Goal: Information Seeking & Learning: Compare options

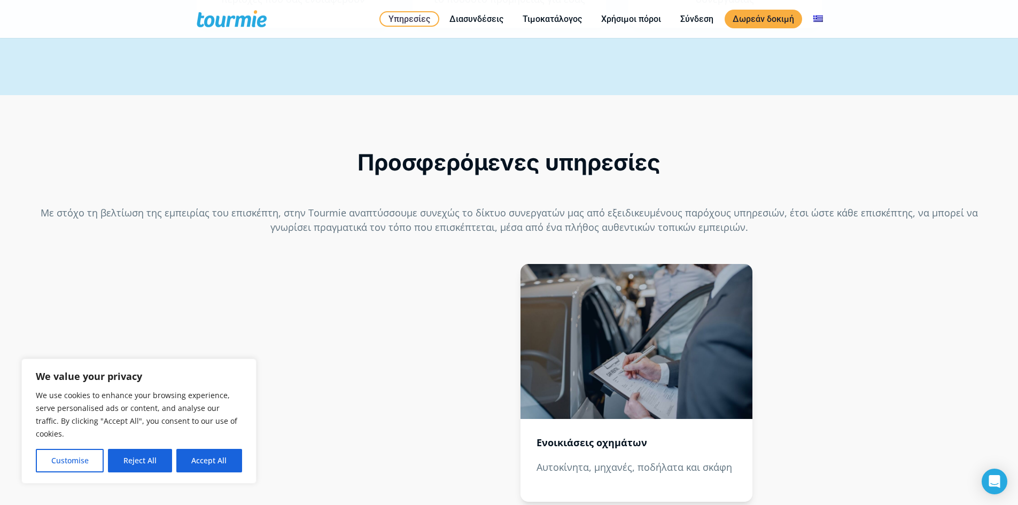
scroll to position [1214, 0]
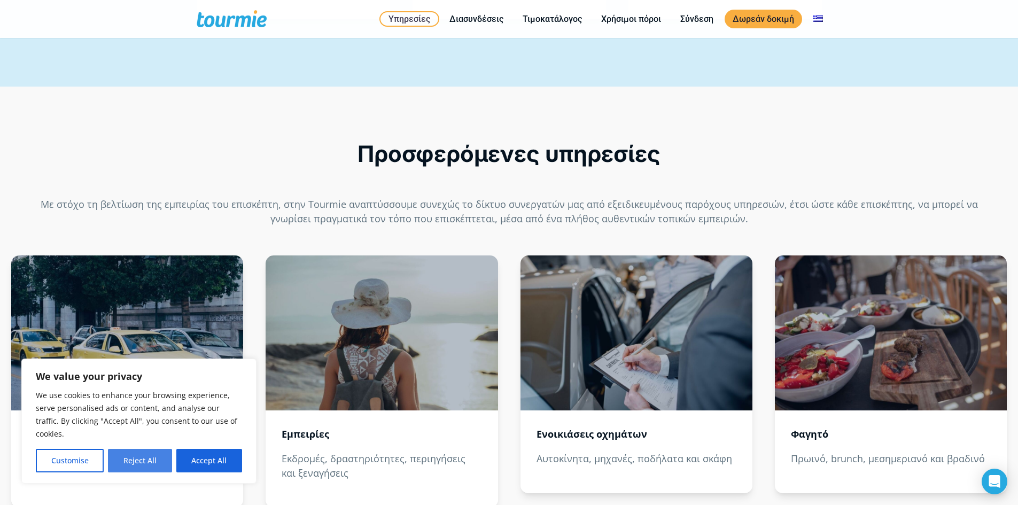
click at [146, 459] on button "Reject All" at bounding box center [140, 461] width 64 height 24
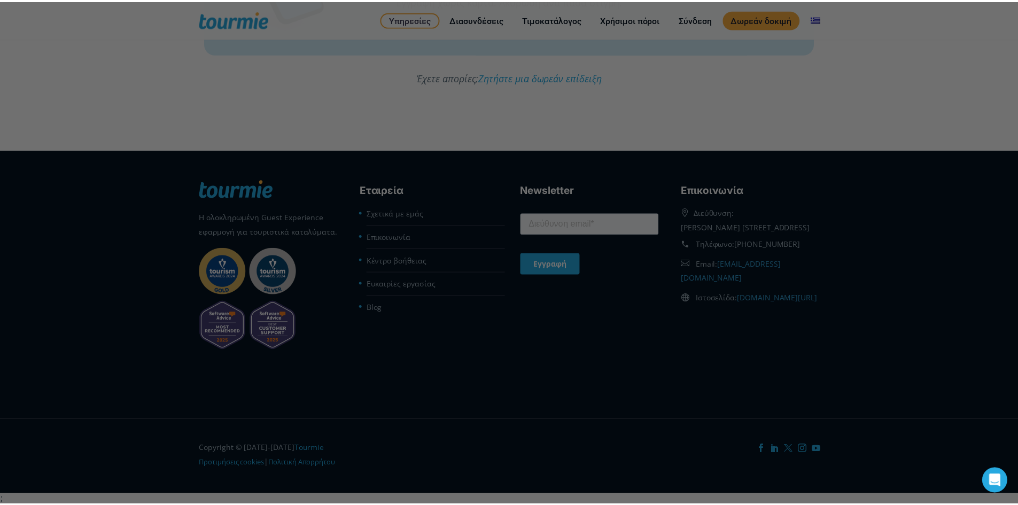
scroll to position [0, 0]
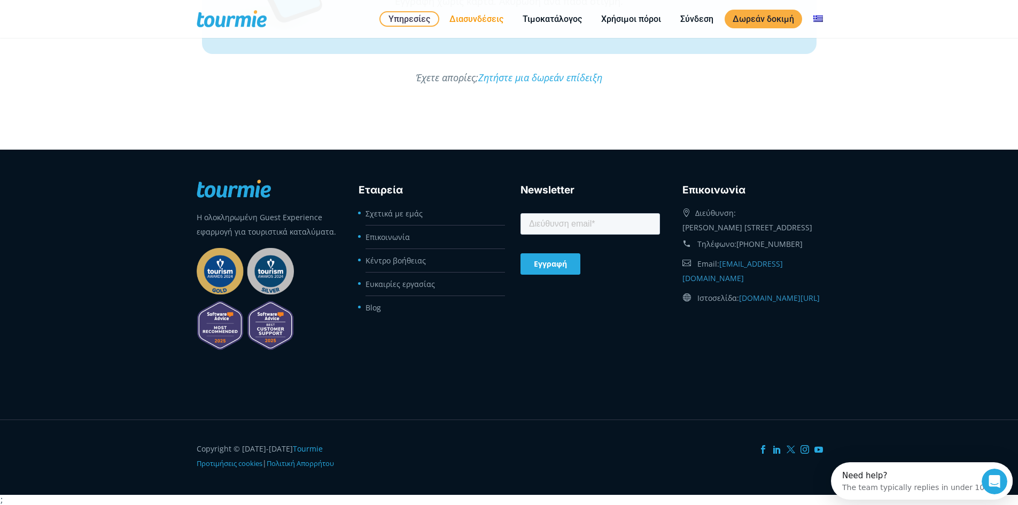
click at [478, 18] on link "Διασυνδέσεις" at bounding box center [477, 18] width 70 height 13
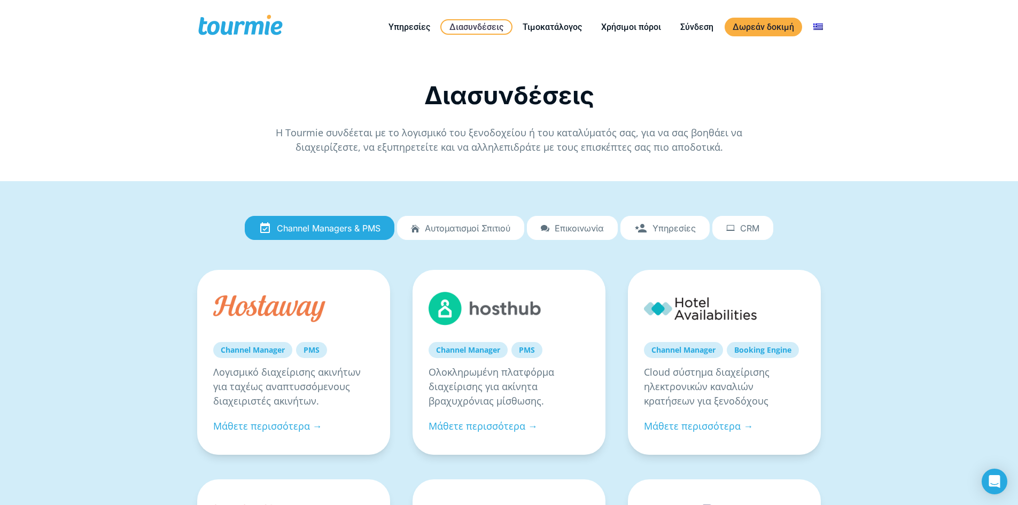
click at [644, 228] on icon at bounding box center [640, 228] width 13 height 0
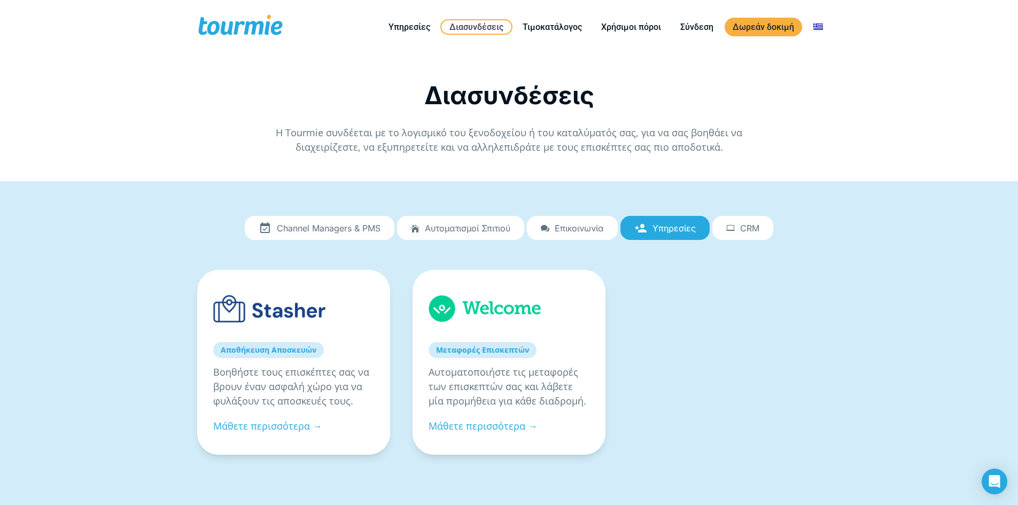
click at [570, 226] on span "Επικοινωνία" at bounding box center [579, 228] width 49 height 10
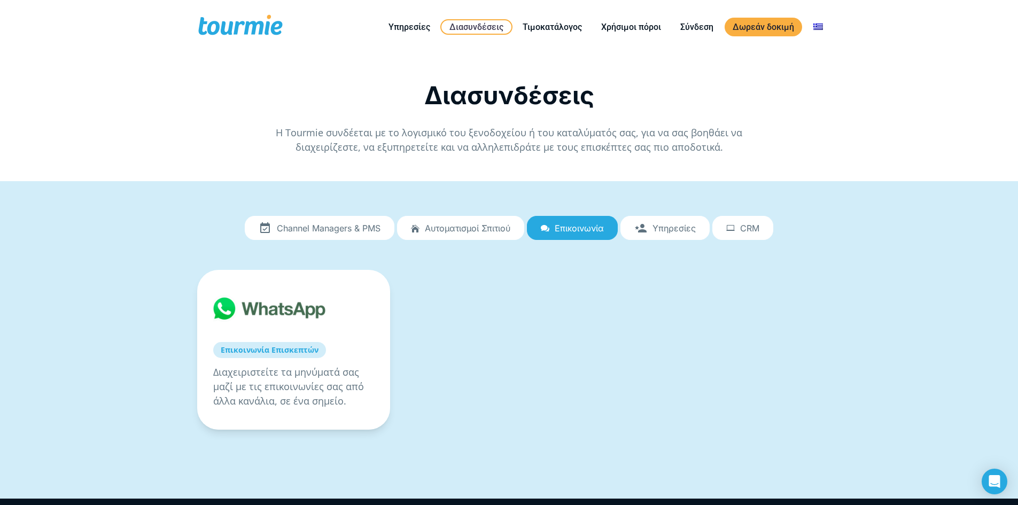
click at [749, 237] on link "CRM" at bounding box center [743, 228] width 61 height 25
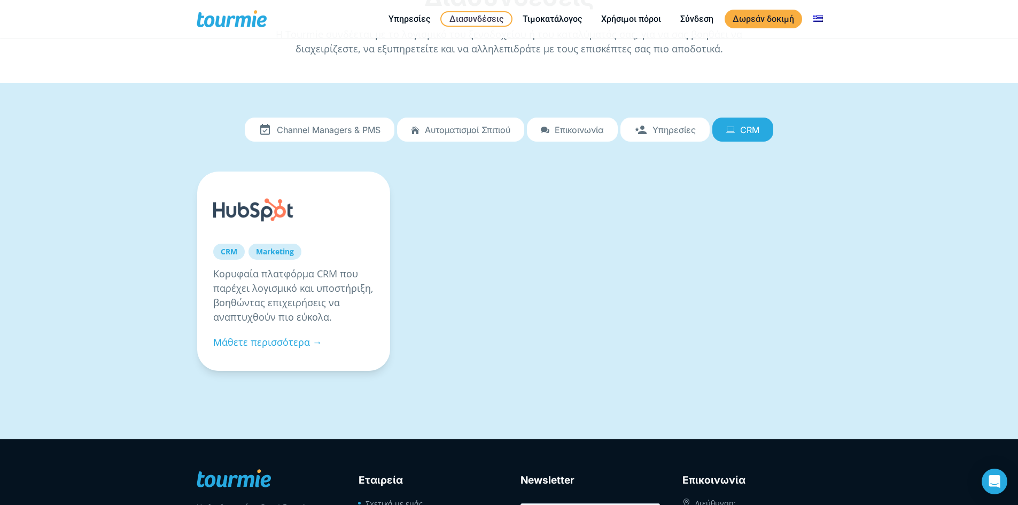
scroll to position [27, 0]
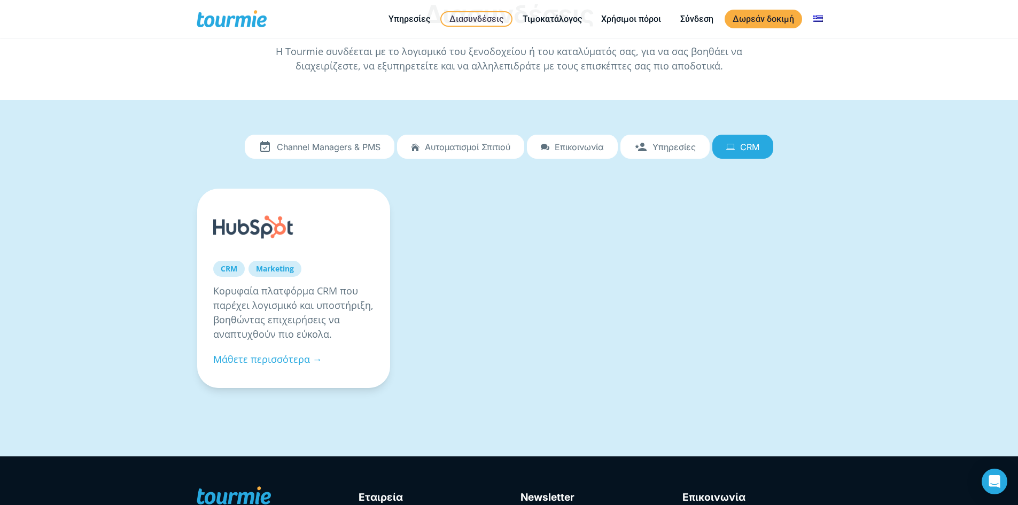
click at [458, 133] on ul "Channel Managers & PMS Αυτοματισμοί Σπιτιού Επικοινωνία Υπηρεσίες CRM" at bounding box center [509, 146] width 628 height 27
click at [462, 137] on link "Αυτοματισμοί Σπιτιού" at bounding box center [460, 147] width 127 height 25
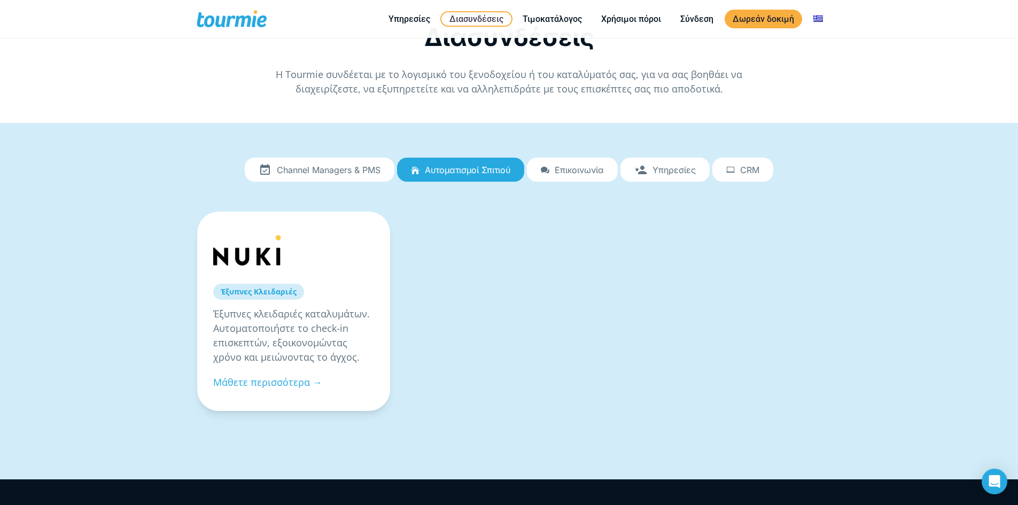
click at [341, 142] on div "Channel Managers & PMS Αυτοματισμοί Σπιτιού Επικοινωνία Υπηρεσίες CRM Channel M…" at bounding box center [509, 301] width 648 height 325
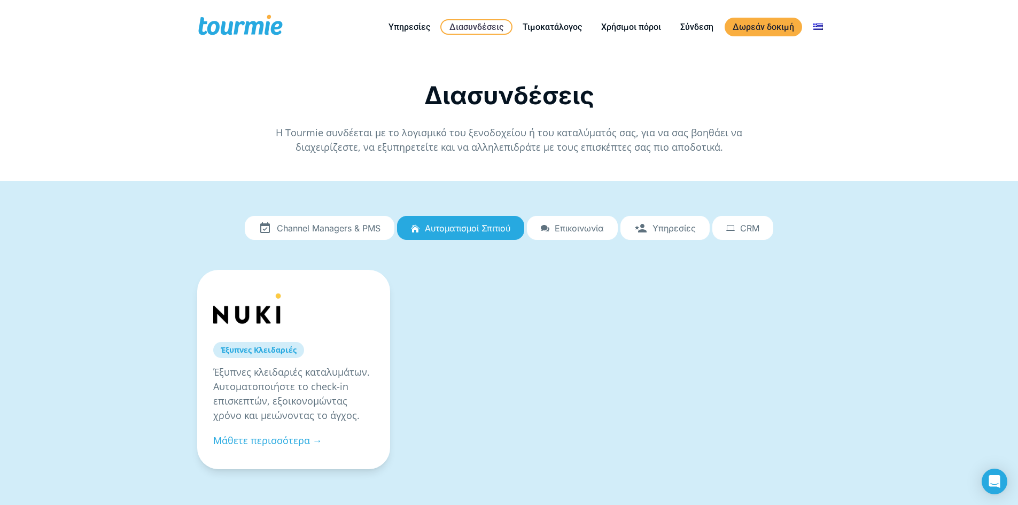
click at [375, 231] on span "Channel Managers & PMS" at bounding box center [329, 228] width 104 height 10
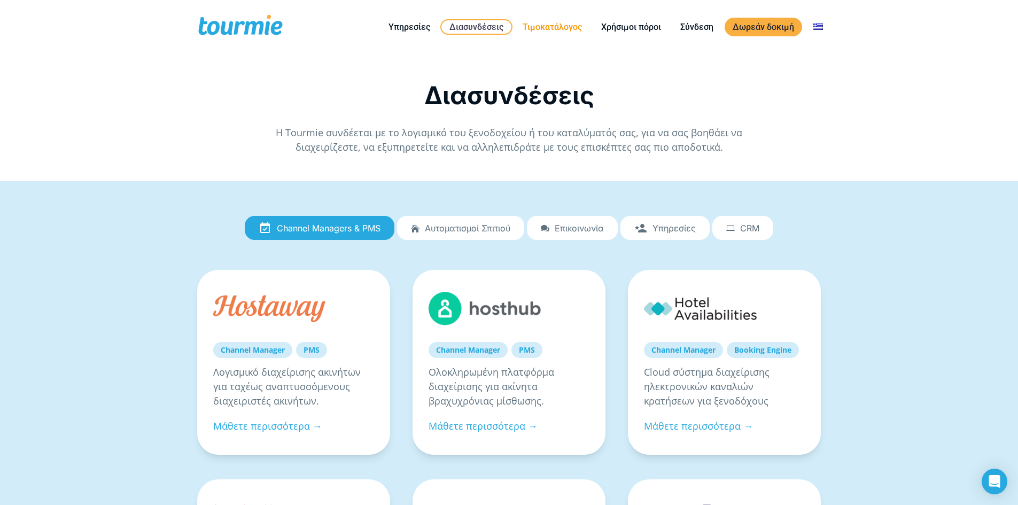
click at [564, 20] on li "Τιμοκατάλογος" at bounding box center [552, 27] width 79 height 49
click at [571, 23] on link "Τιμοκατάλογος" at bounding box center [552, 26] width 75 height 13
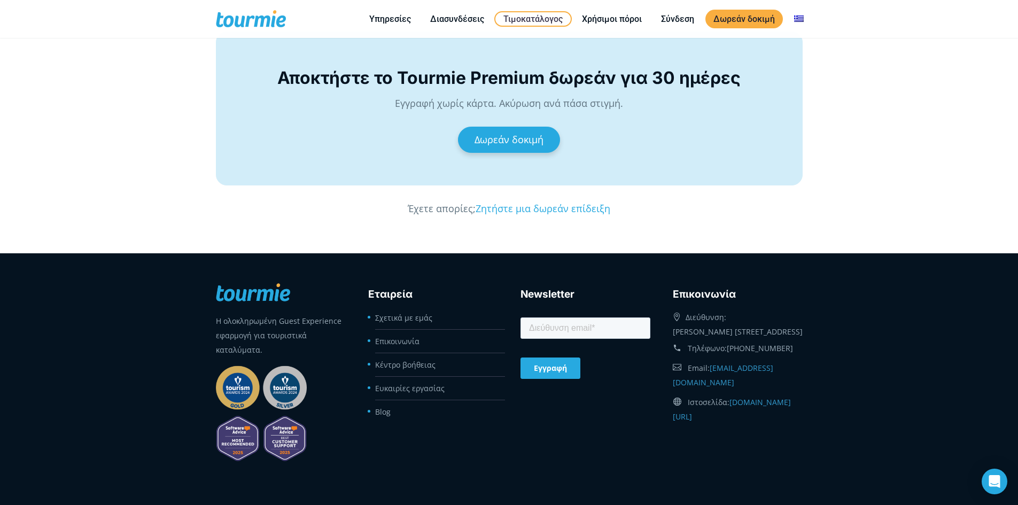
scroll to position [1805, 0]
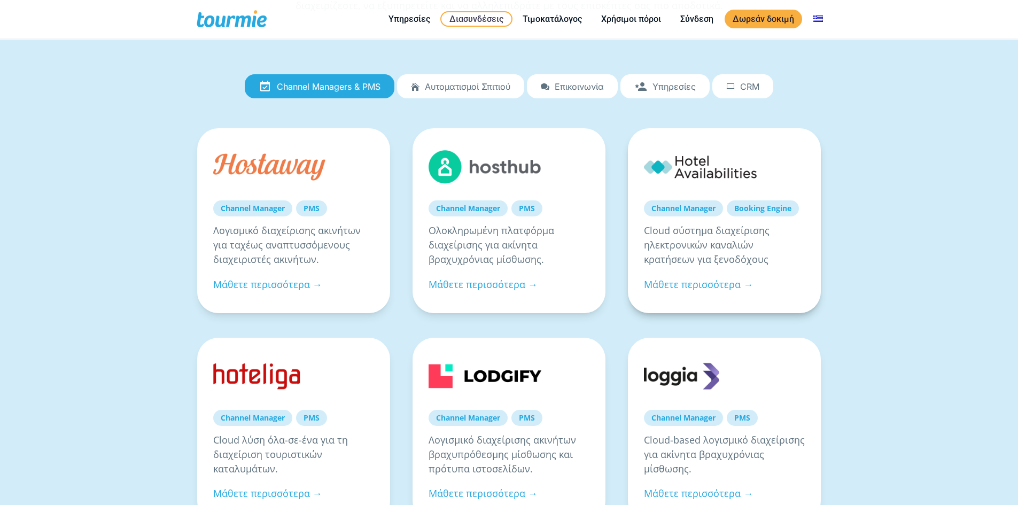
drag, startPoint x: 0, startPoint y: 0, endPoint x: 683, endPoint y: 223, distance: 718.8
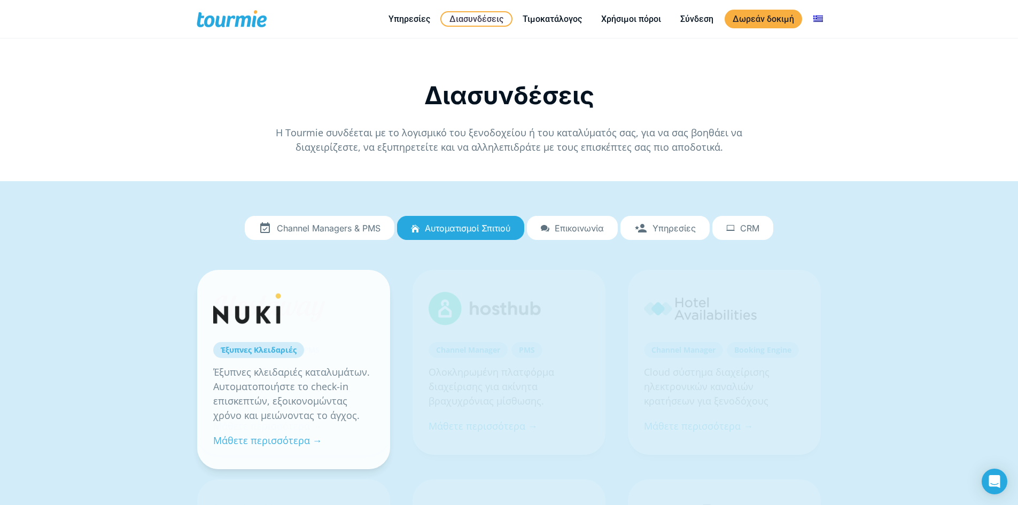
scroll to position [142, 0]
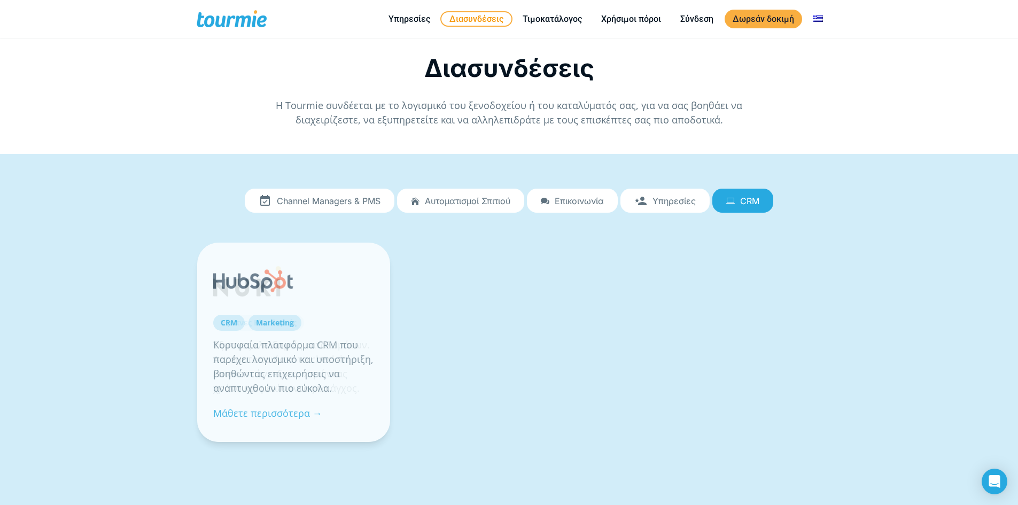
scroll to position [142, 0]
